Goal: Check status: Check status

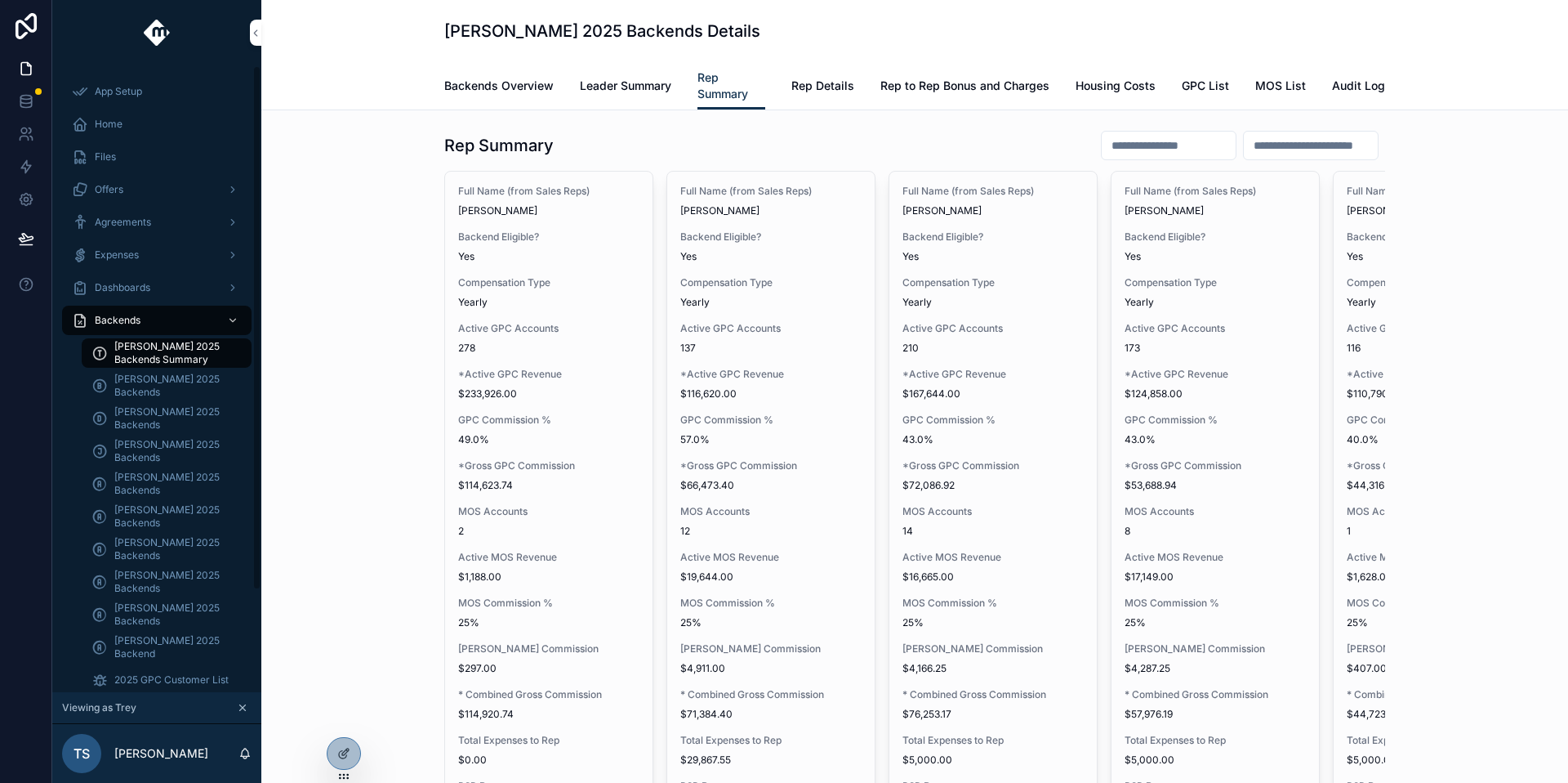
click at [179, 260] on div "Expenses" at bounding box center [157, 255] width 170 height 26
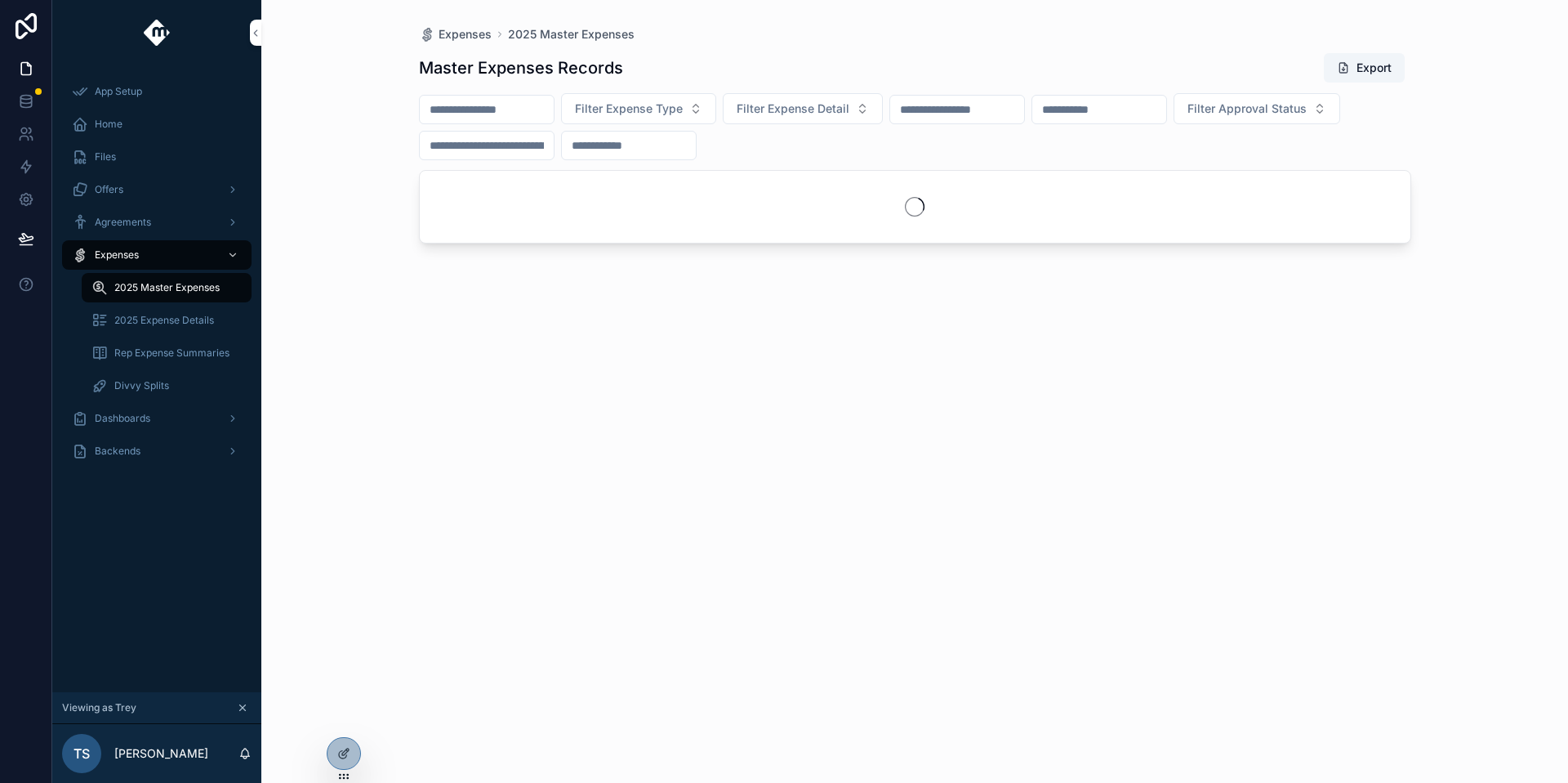
click at [462, 158] on div "scrollable content" at bounding box center [487, 145] width 135 height 30
click at [461, 154] on input "scrollable content" at bounding box center [487, 145] width 134 height 23
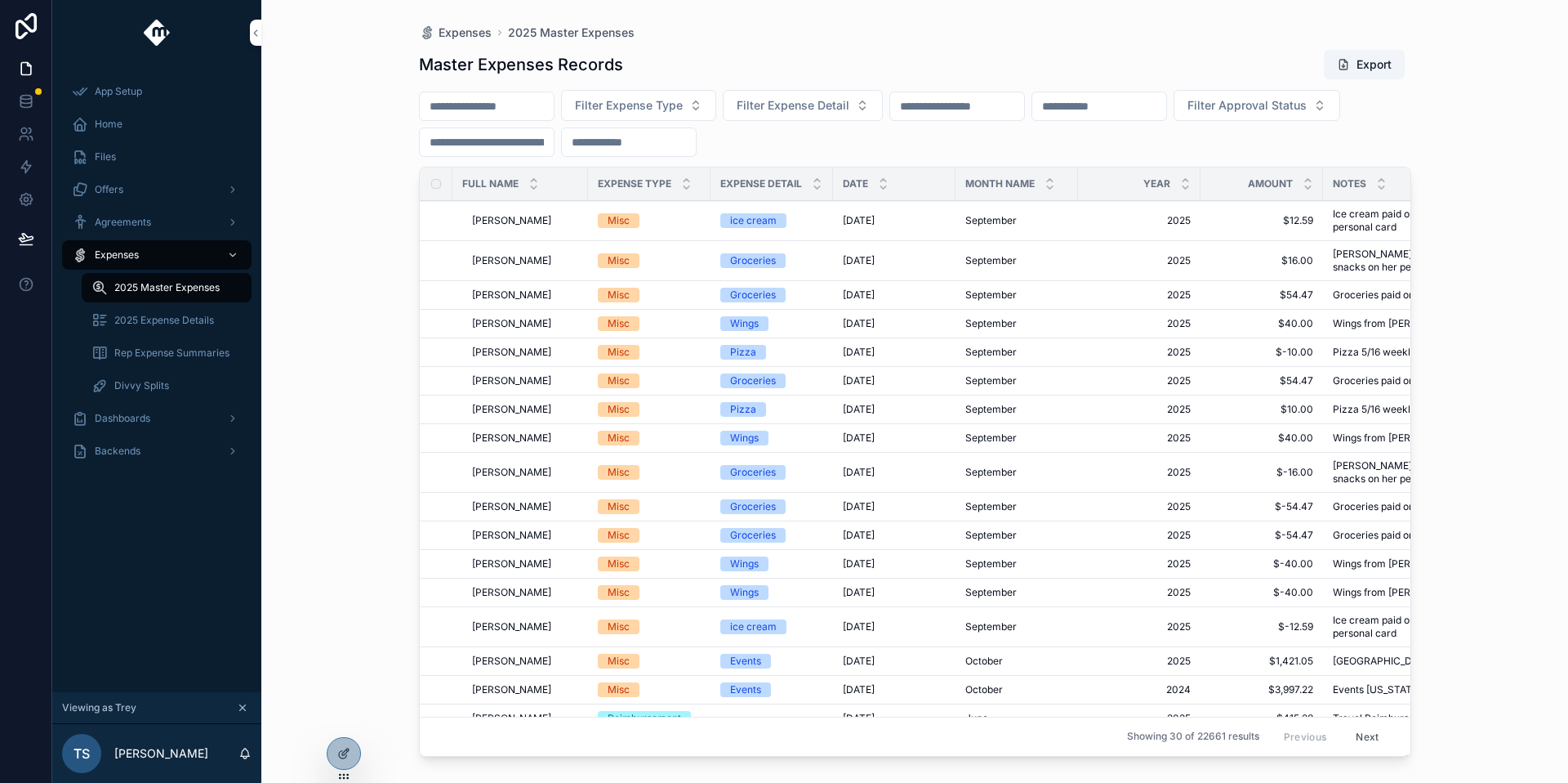
paste input "**********"
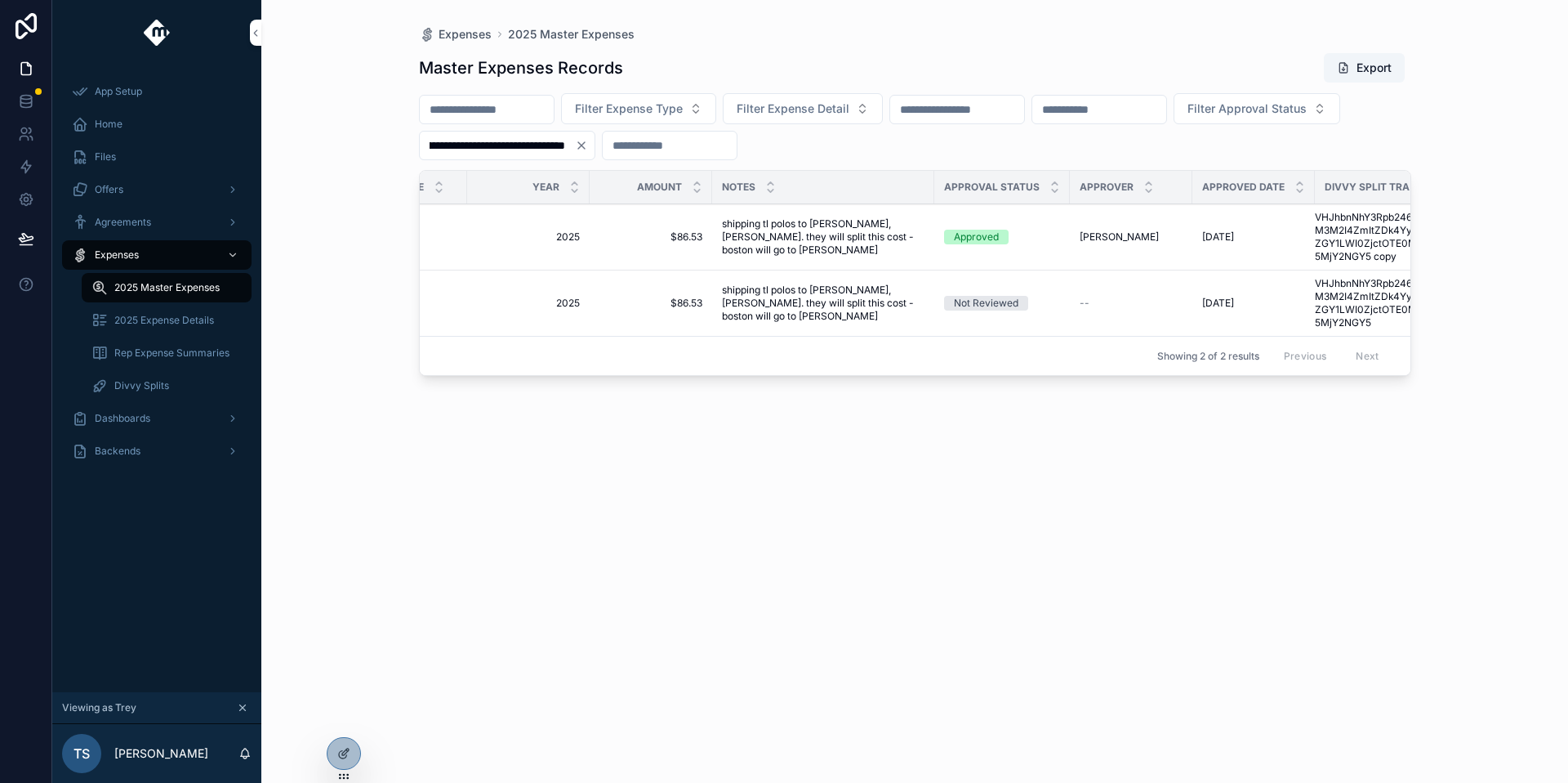
scroll to position [0, 636]
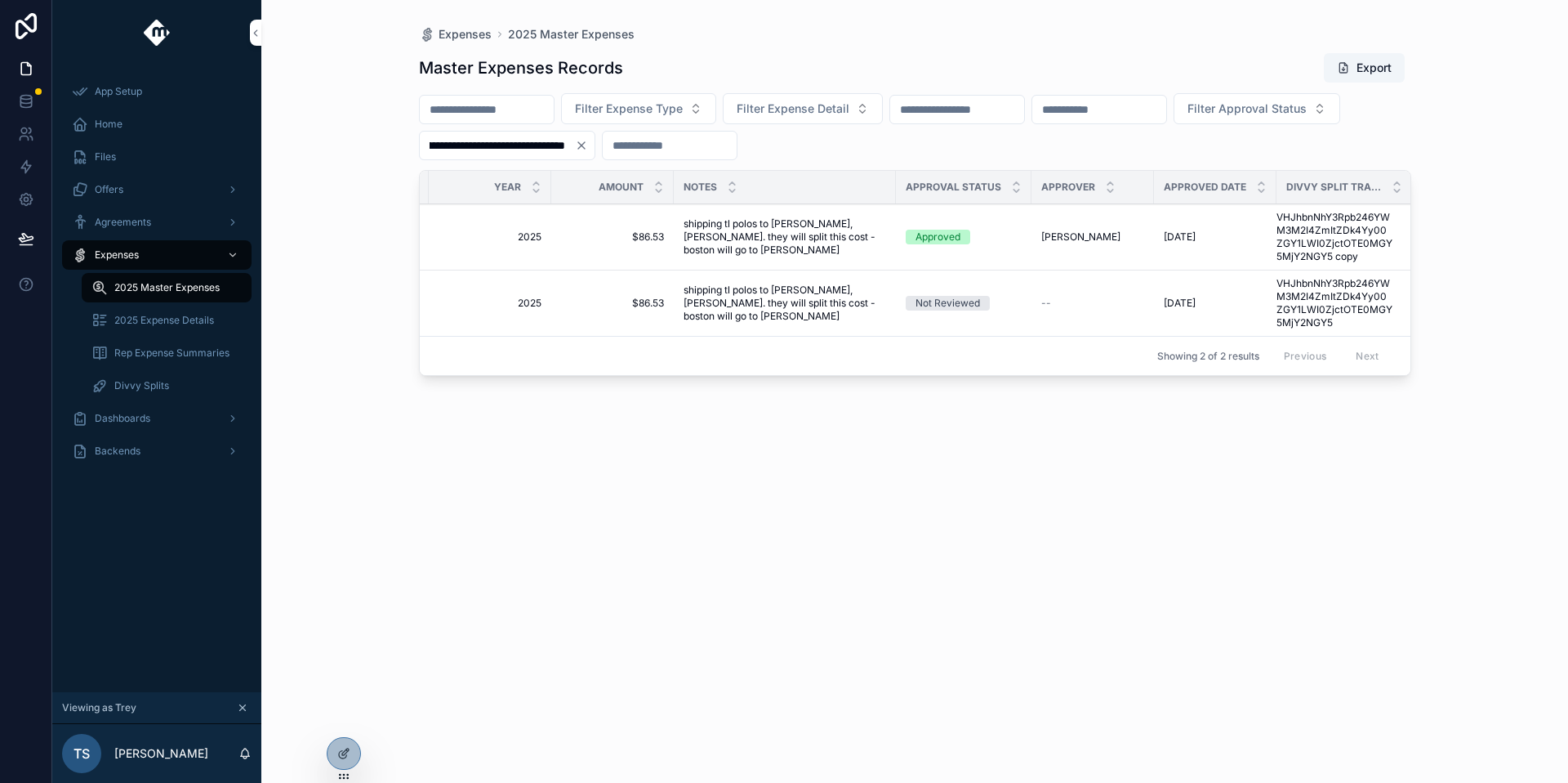
type input "**********"
click at [825, 210] on td "shipping tl polos to Hyrum Bond, Tanner Boren. they will split this cost - bost…" at bounding box center [784, 237] width 222 height 66
click at [824, 226] on span "shipping tl polos to [PERSON_NAME], [PERSON_NAME]. they will split this cost - …" at bounding box center [784, 237] width 203 height 39
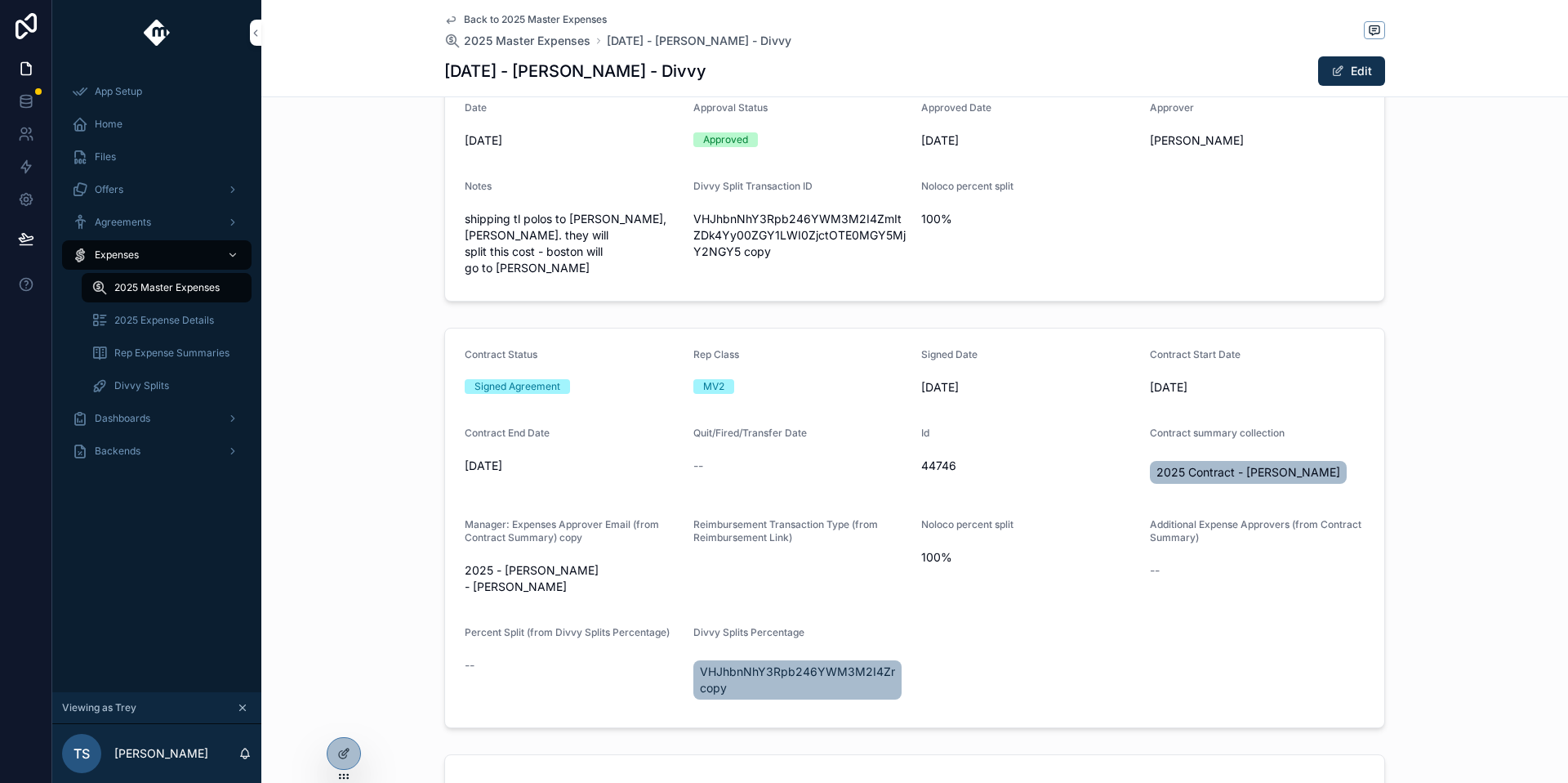
scroll to position [155, 0]
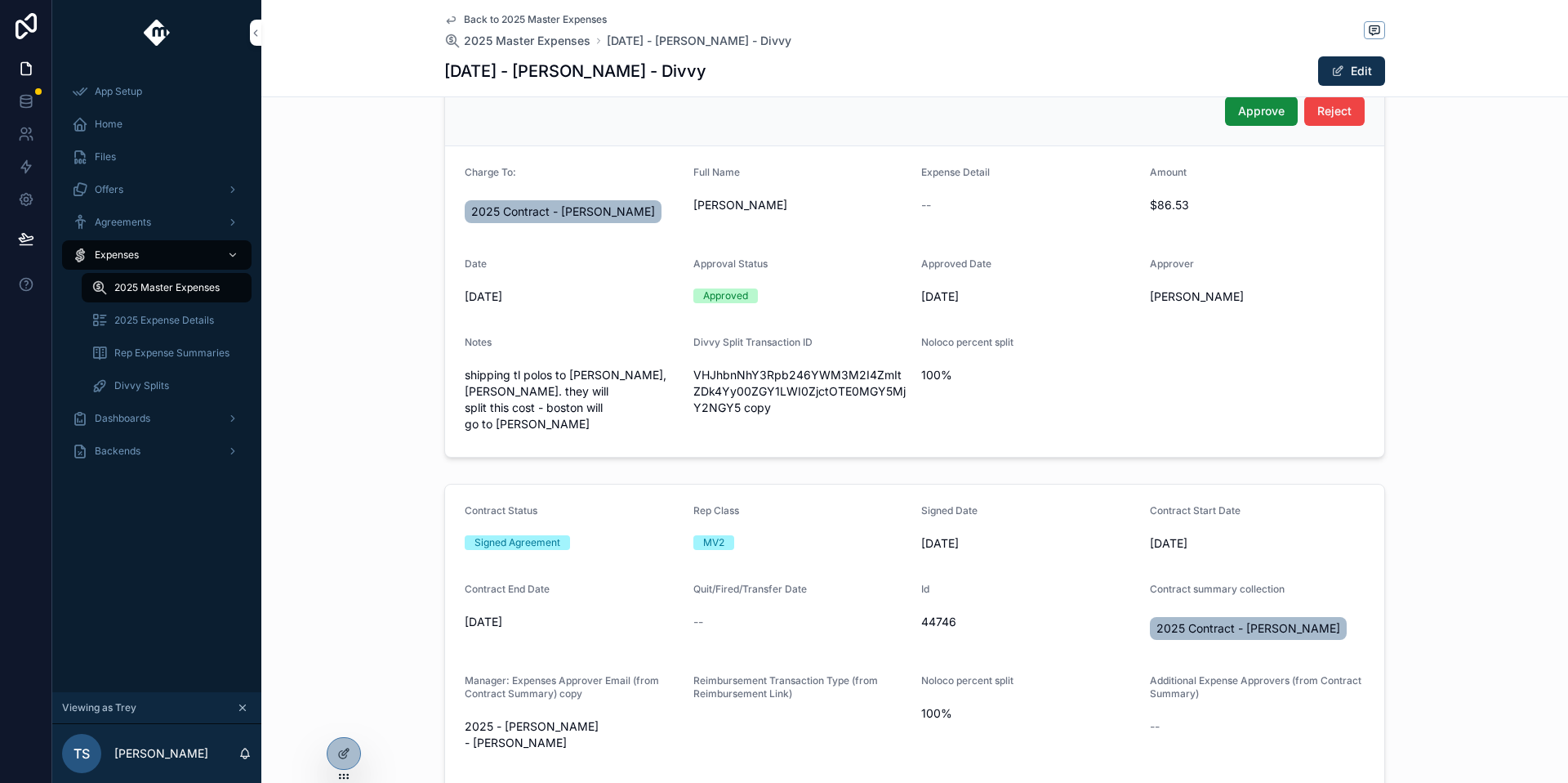
click at [734, 395] on span "VHJhbnNhY3Rpb246YWM3M2I4ZmItZDk4Yy00ZGY1LWI0ZjctOTE0MGY5MjY2NGY5 copy" at bounding box center [801, 392] width 216 height 49
copy span "VHJhbnNhY3Rpb246YWM3M2I4ZmItZDk4Yy00ZGY1LWI0ZjctOTE0MGY5MjY2NGY5"
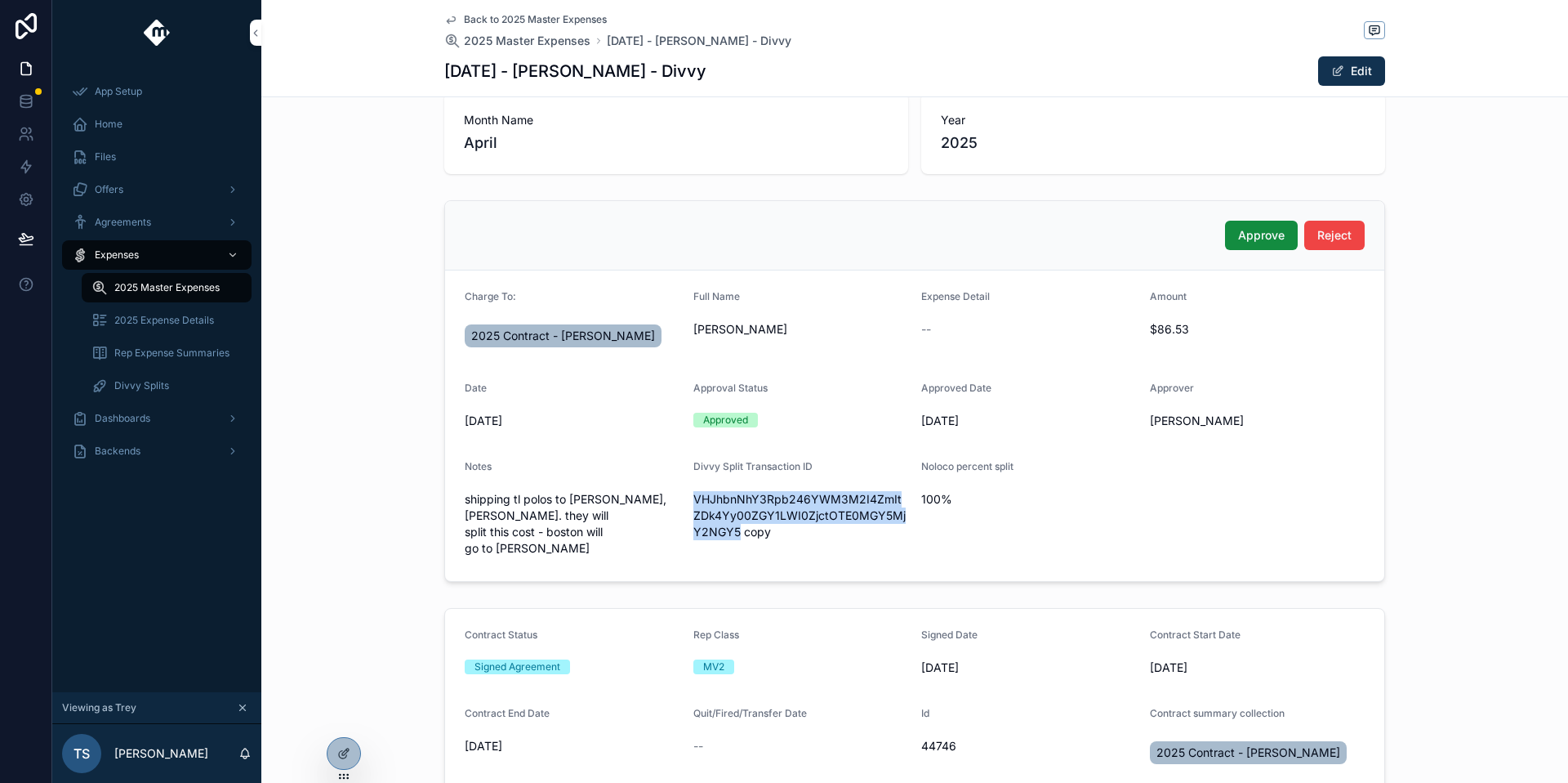
scroll to position [21, 0]
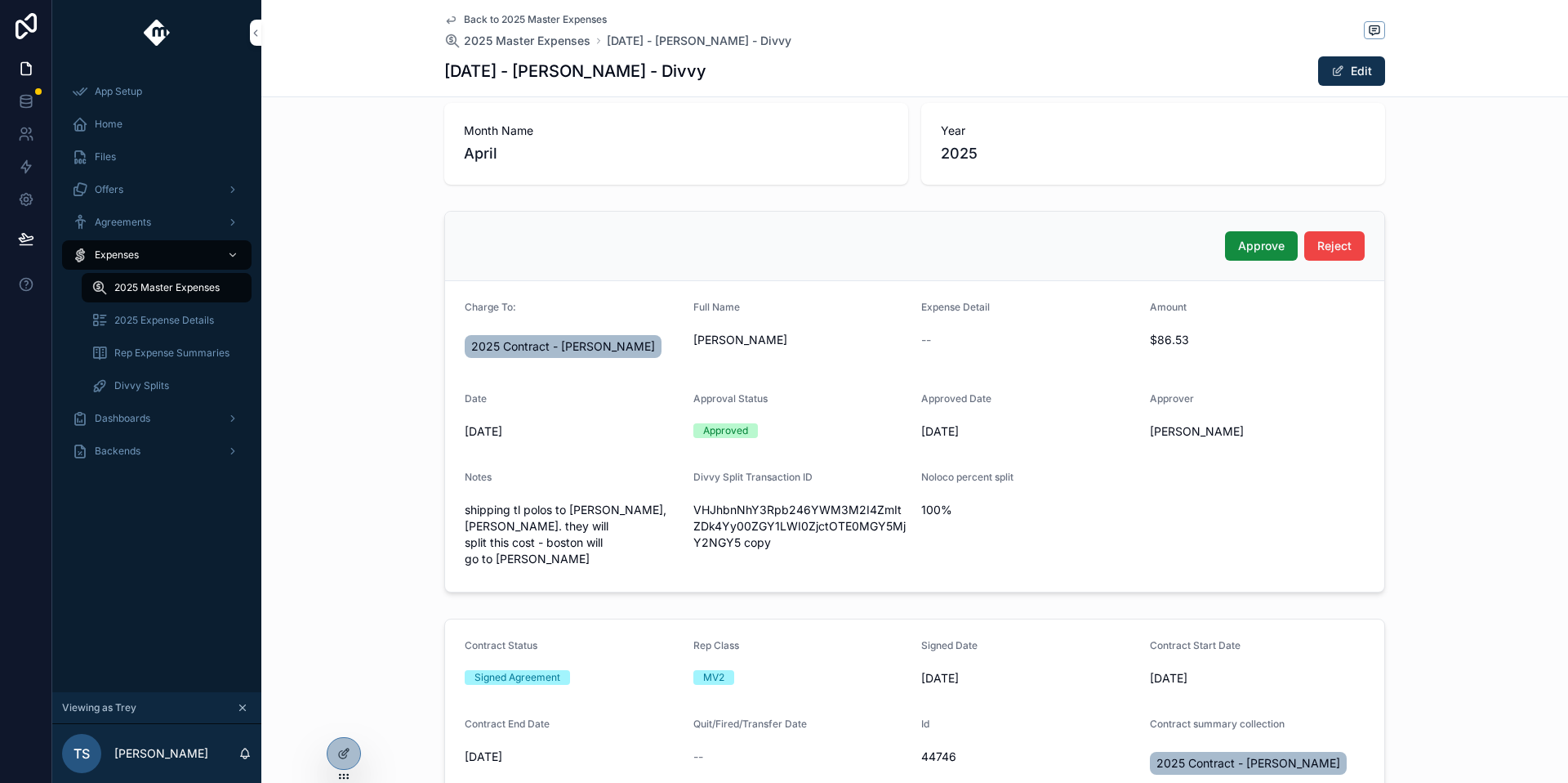
click at [457, 10] on div "Back to 2025 Master Expenses 2025 Master Expenses April 2025 - Hyrum Bond - Div…" at bounding box center [914, 48] width 941 height 96
click at [464, 14] on span "Back to 2025 Master Expenses" at bounding box center [535, 20] width 143 height 13
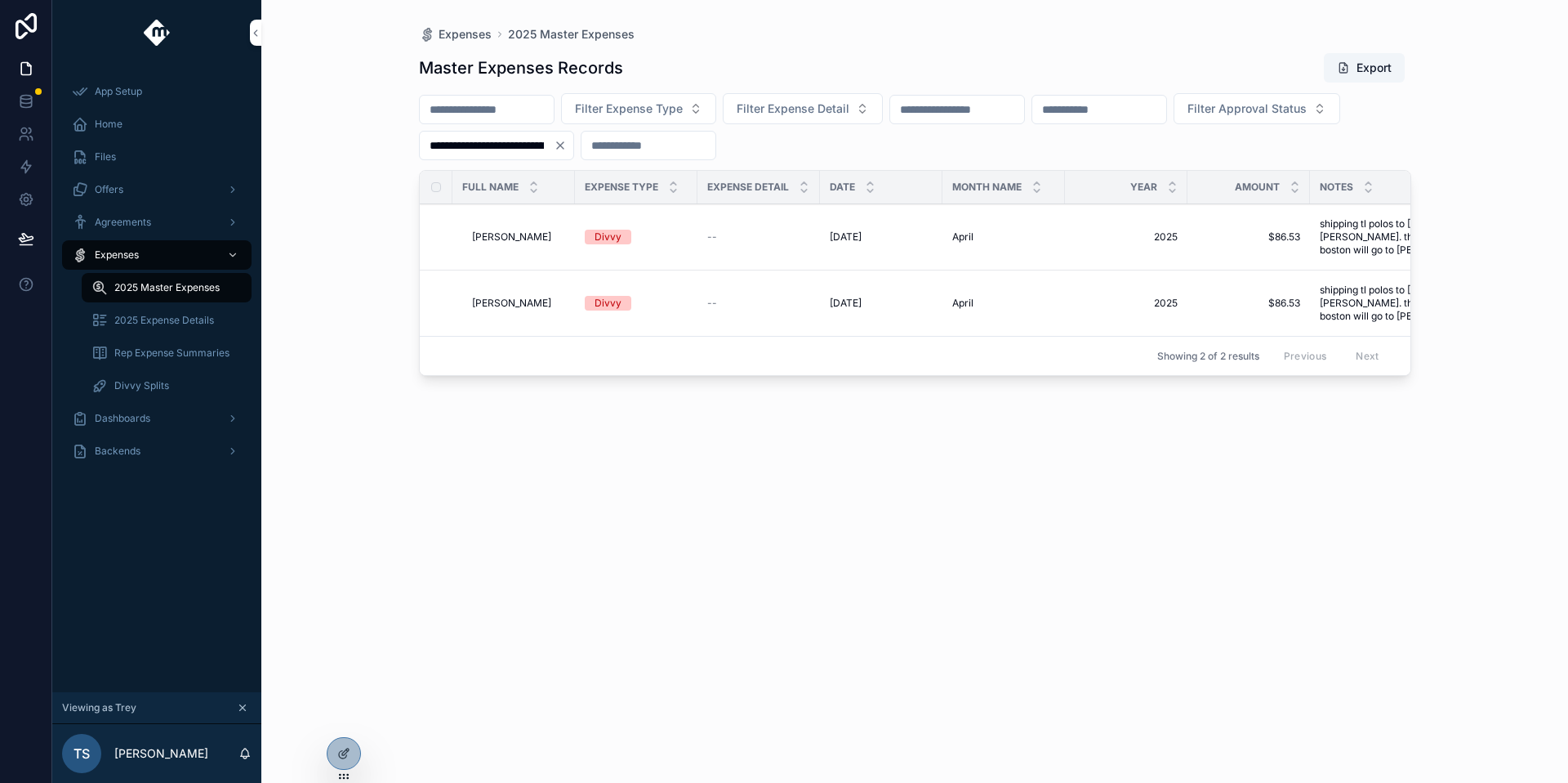
click at [683, 318] on td "Divvy" at bounding box center [636, 303] width 122 height 66
click at [687, 310] on td "Divvy" at bounding box center [636, 303] width 122 height 66
click at [578, 297] on td "Divvy" at bounding box center [636, 303] width 122 height 66
click at [589, 301] on span "Divvy" at bounding box center [608, 303] width 47 height 15
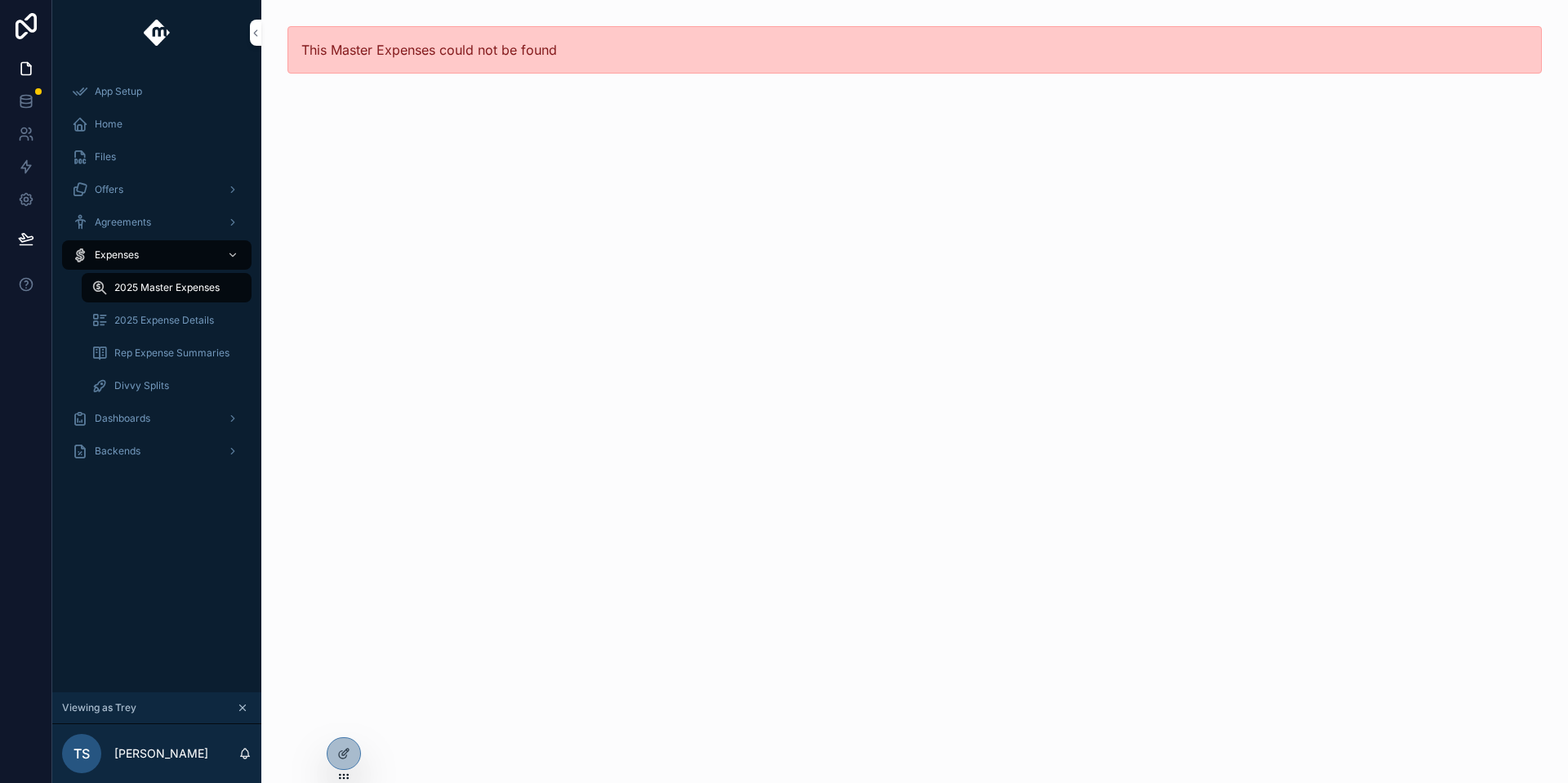
click at [203, 305] on link "2025 Expense Details" at bounding box center [167, 320] width 170 height 30
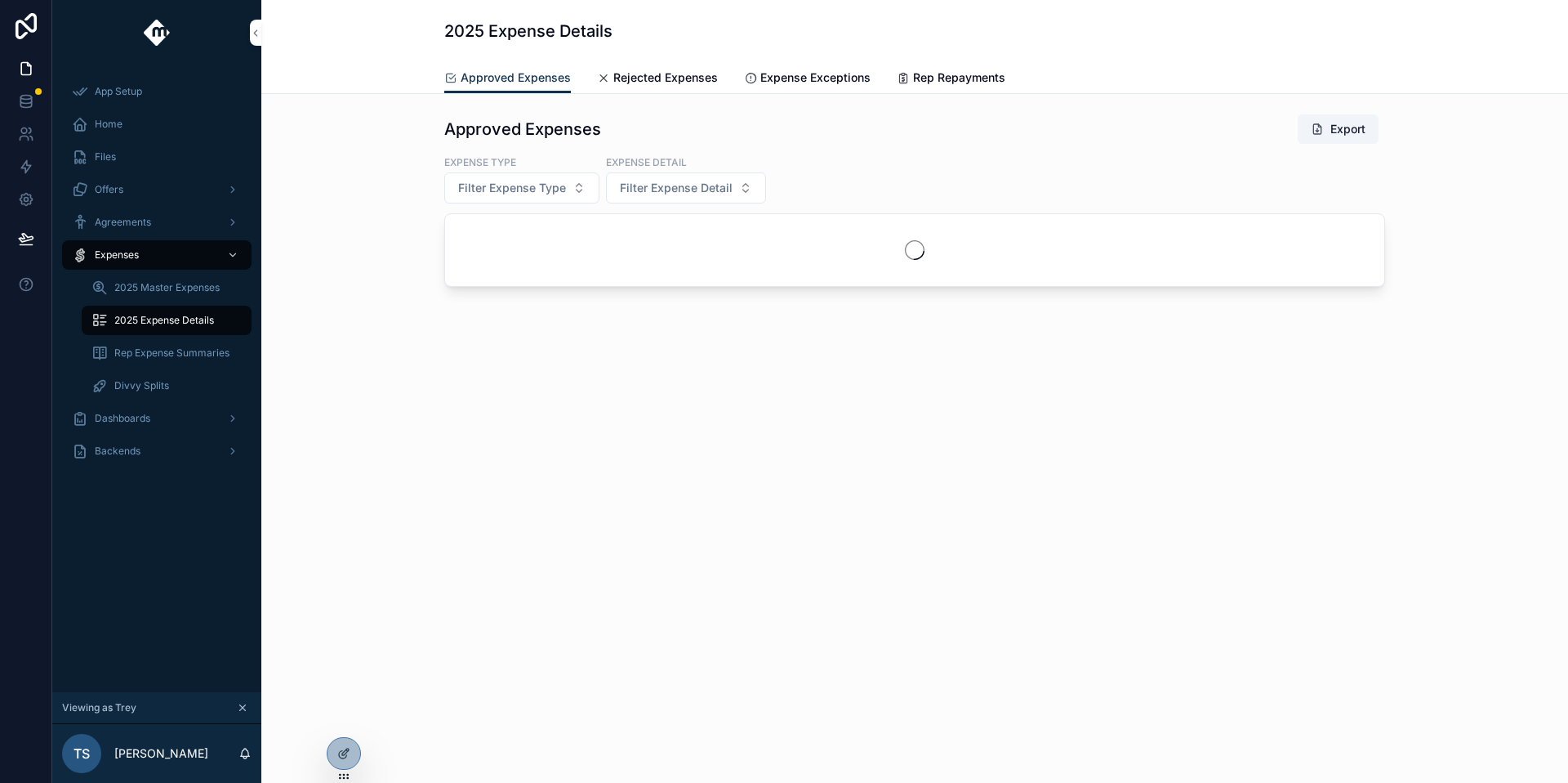
click at [199, 288] on span "2025 Master Expenses" at bounding box center [167, 287] width 105 height 13
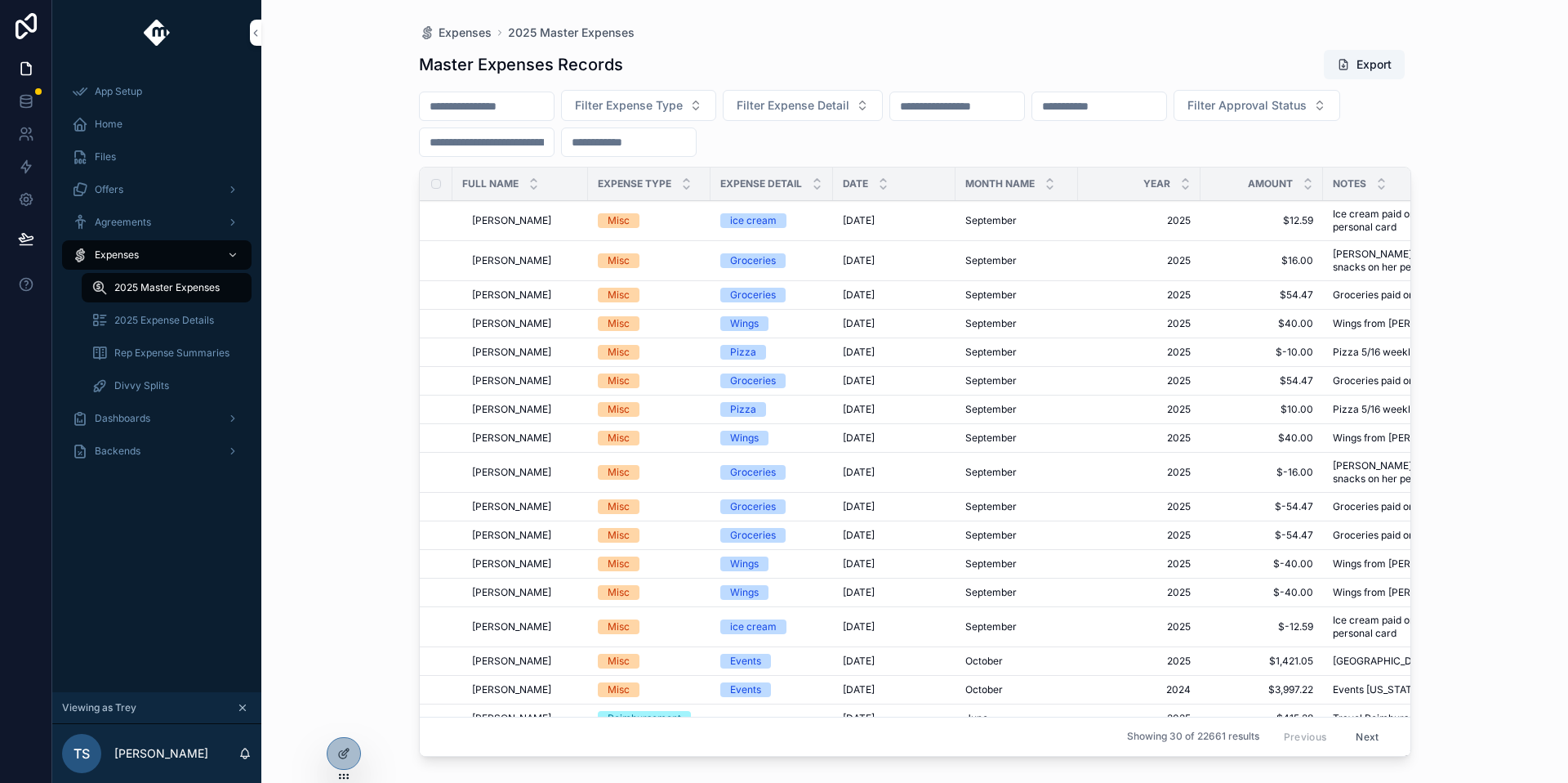
click at [535, 138] on input "scrollable content" at bounding box center [487, 142] width 134 height 23
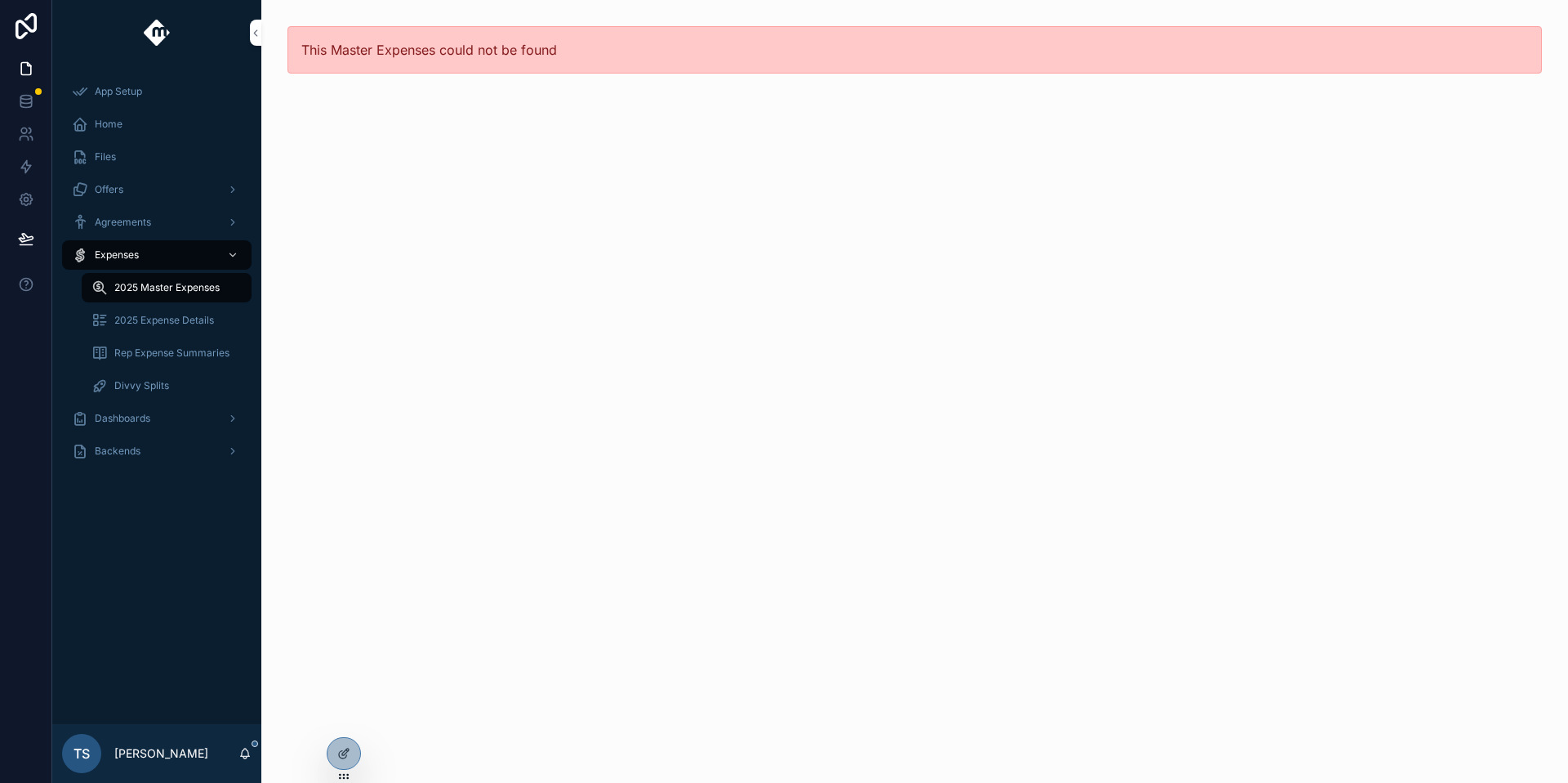
click at [176, 282] on span "2025 Master Expenses" at bounding box center [167, 287] width 105 height 13
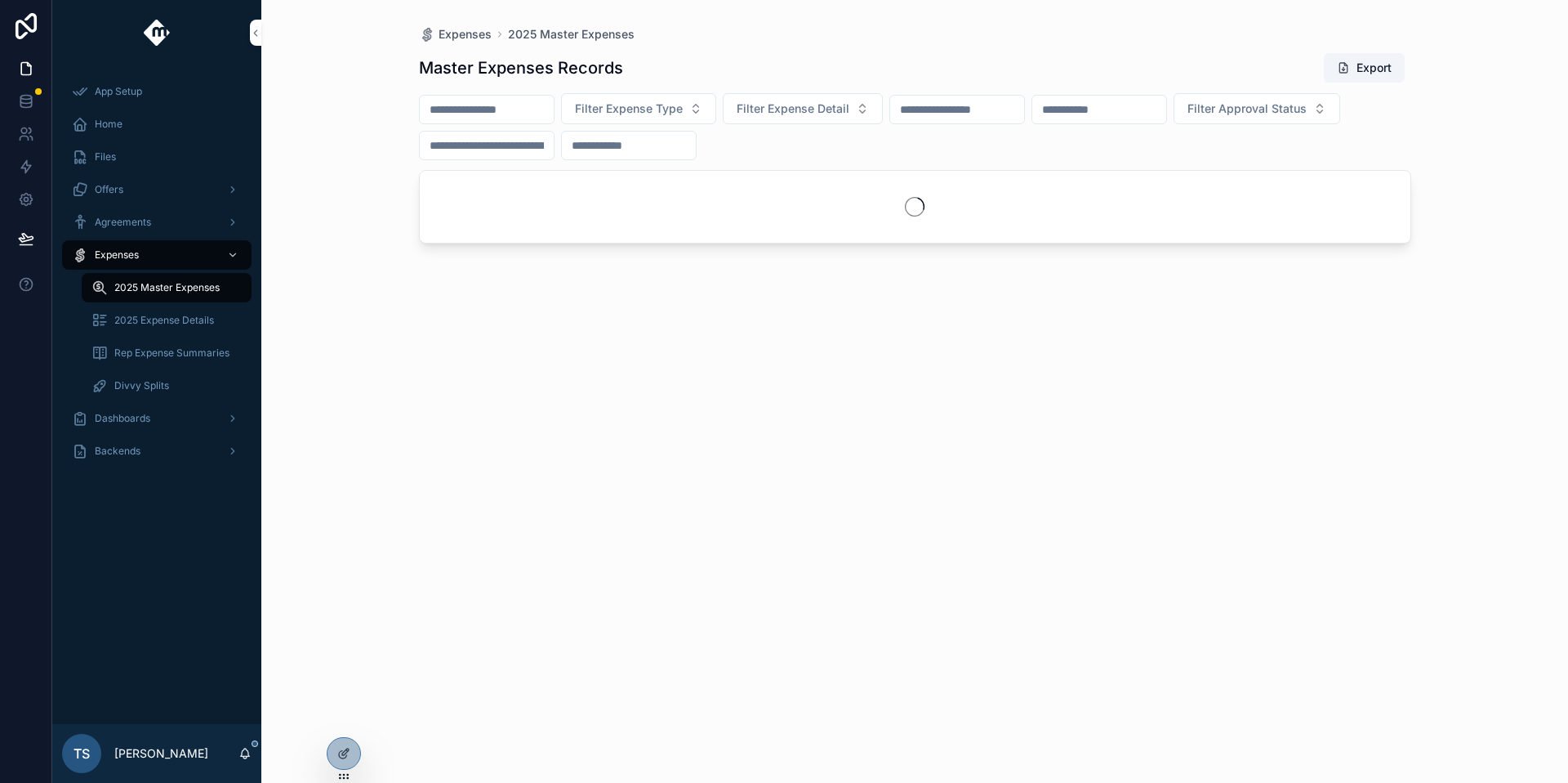
click at [504, 144] on input "scrollable content" at bounding box center [487, 145] width 134 height 23
paste input "**********"
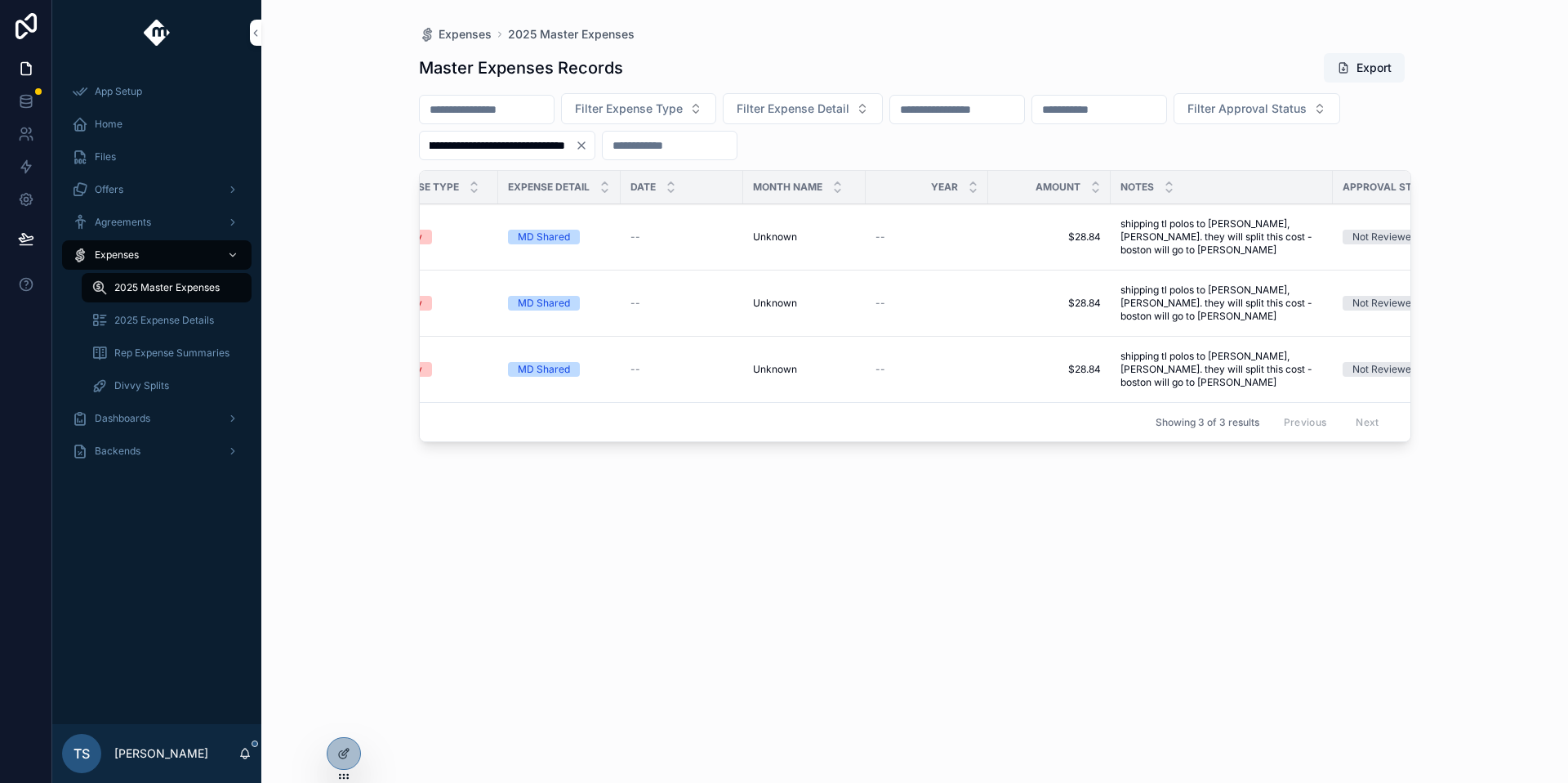
scroll to position [0, 636]
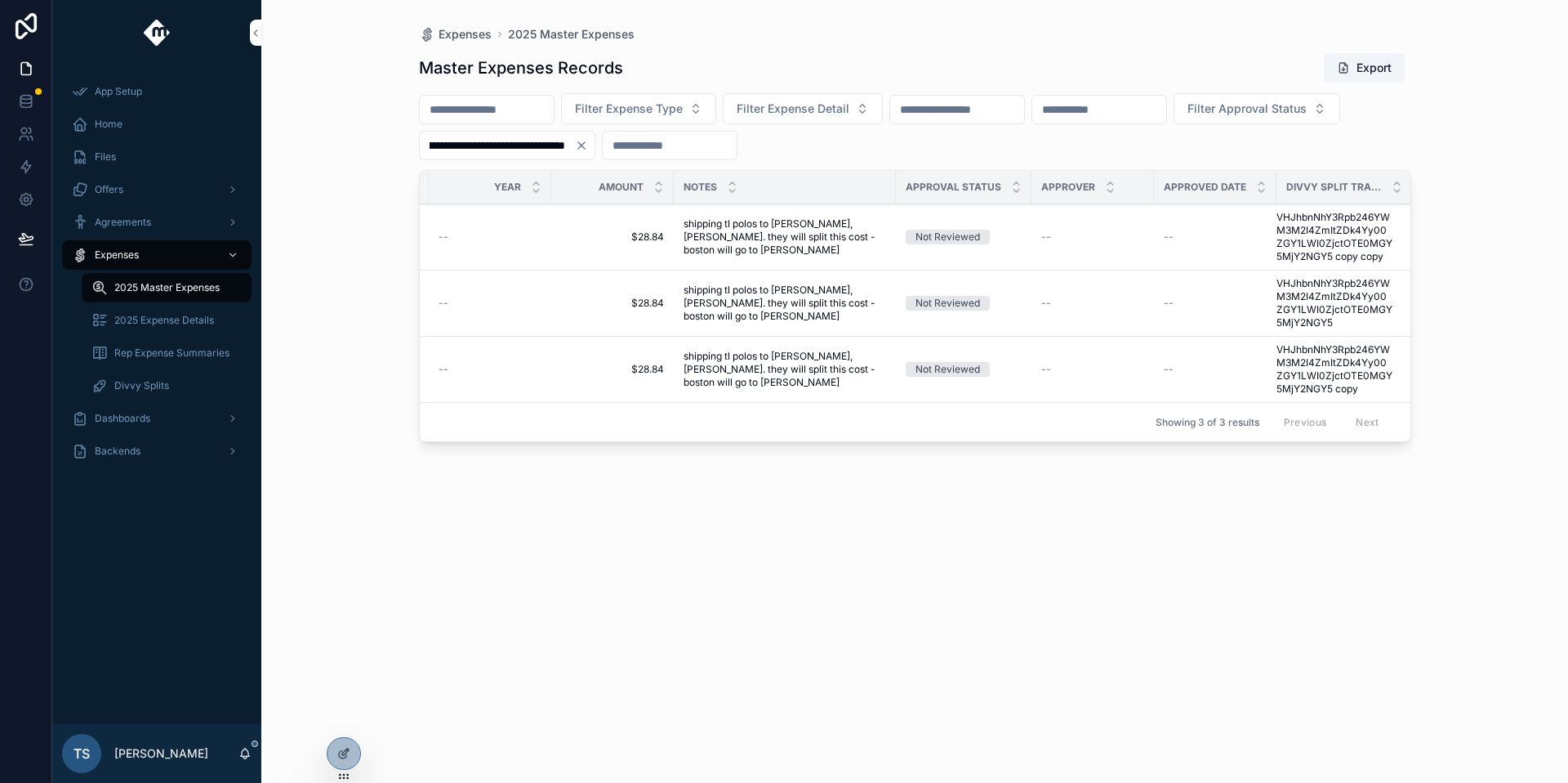
type input "**********"
click at [1003, 370] on div "Not Reviewed" at bounding box center [963, 369] width 116 height 15
